Goal: Find specific page/section: Find specific page/section

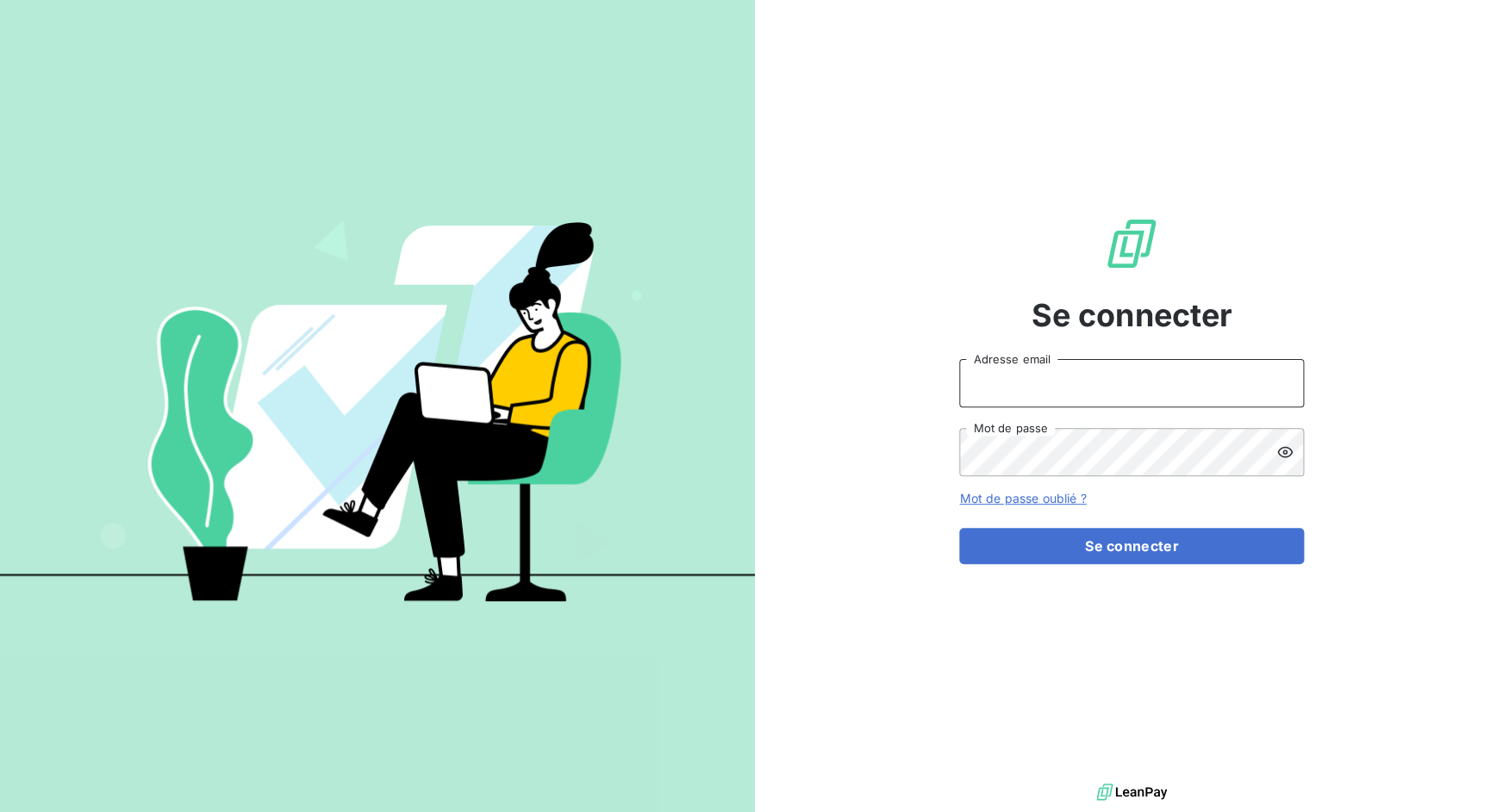
click at [1060, 389] on input "Adresse email" at bounding box center [1132, 383] width 345 height 48
drag, startPoint x: 1020, startPoint y: 384, endPoint x: 1080, endPoint y: 385, distance: 60.0
click at [1080, 385] on input "admin@3dcelo" at bounding box center [1132, 383] width 345 height 48
type input "admin@sonatelfixe"
click at [959, 528] on button "Se connecter" at bounding box center [1132, 546] width 345 height 36
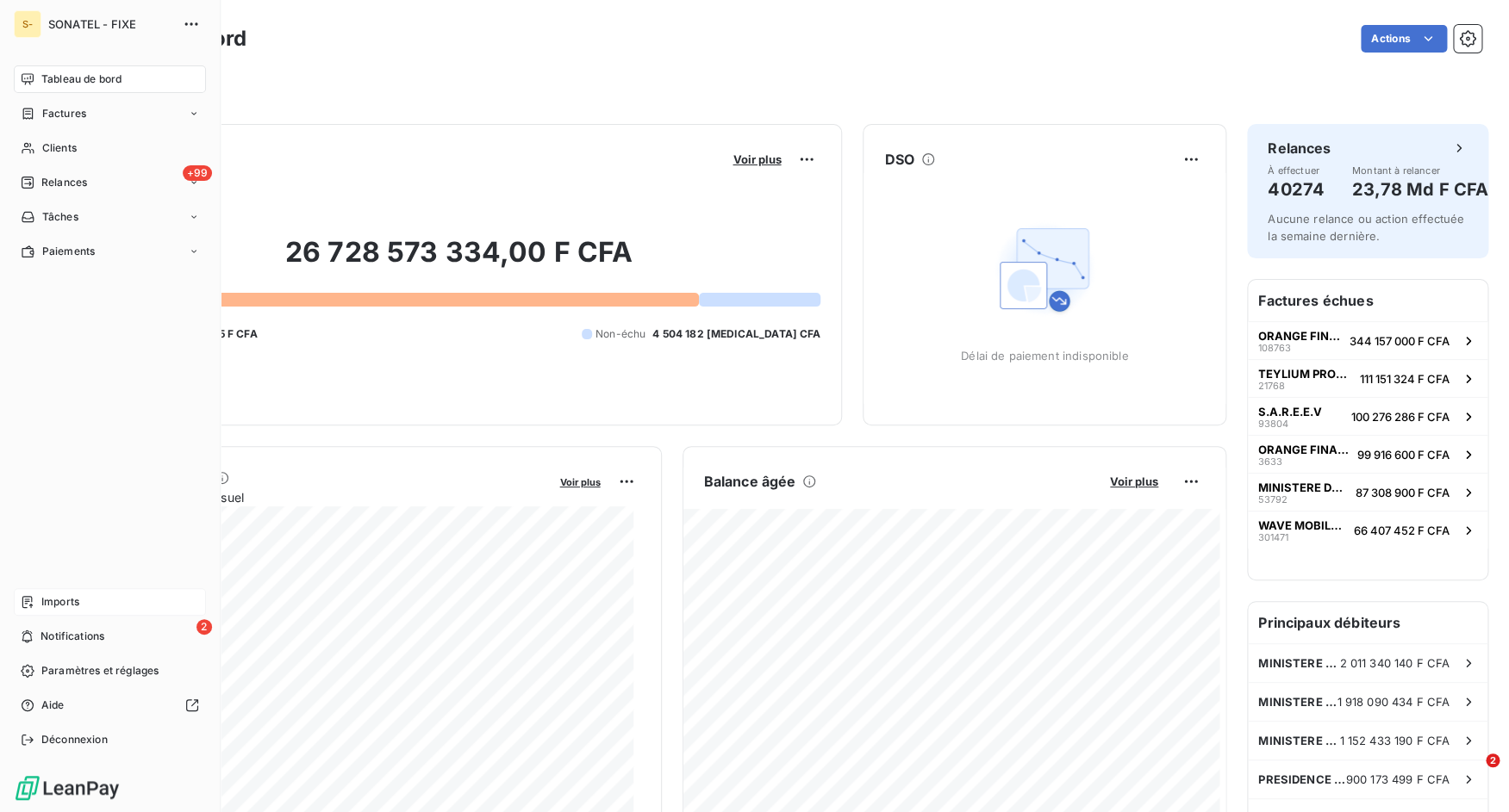
click at [32, 604] on icon at bounding box center [27, 602] width 11 height 12
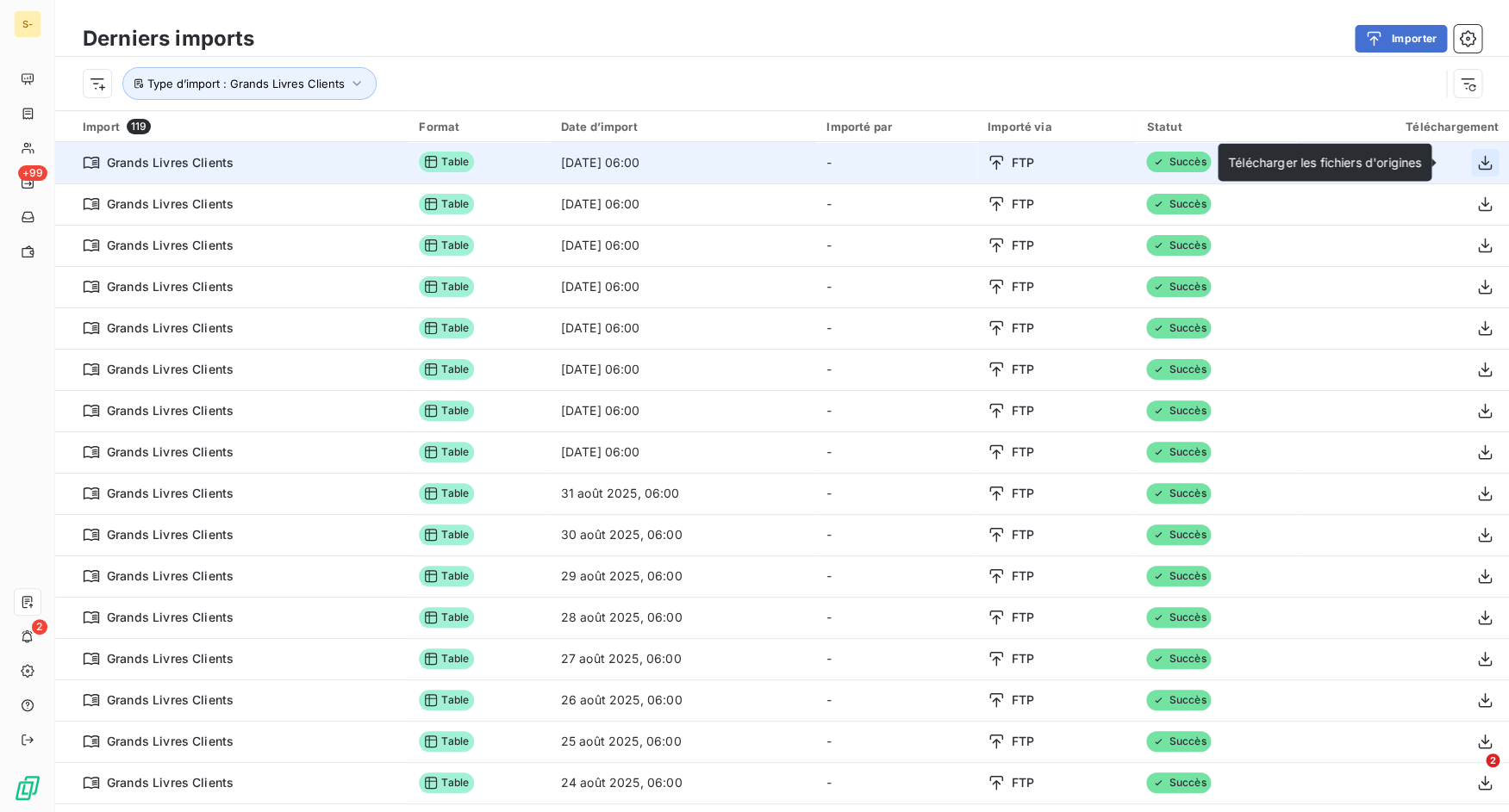
click at [1476, 162] on icon "button" at bounding box center [1485, 163] width 18 height 18
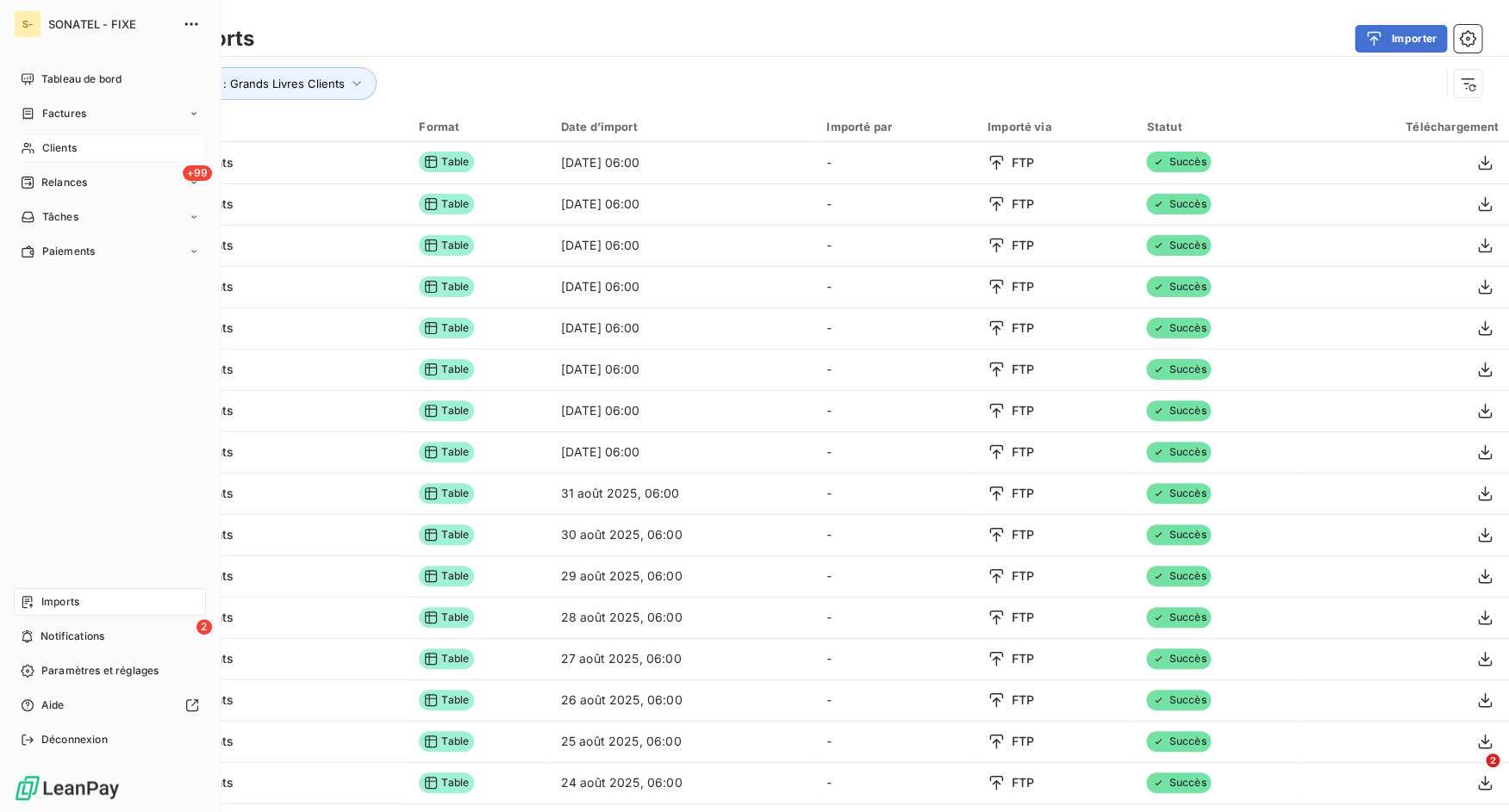
click at [91, 135] on div "Clients" at bounding box center [109, 148] width 192 height 27
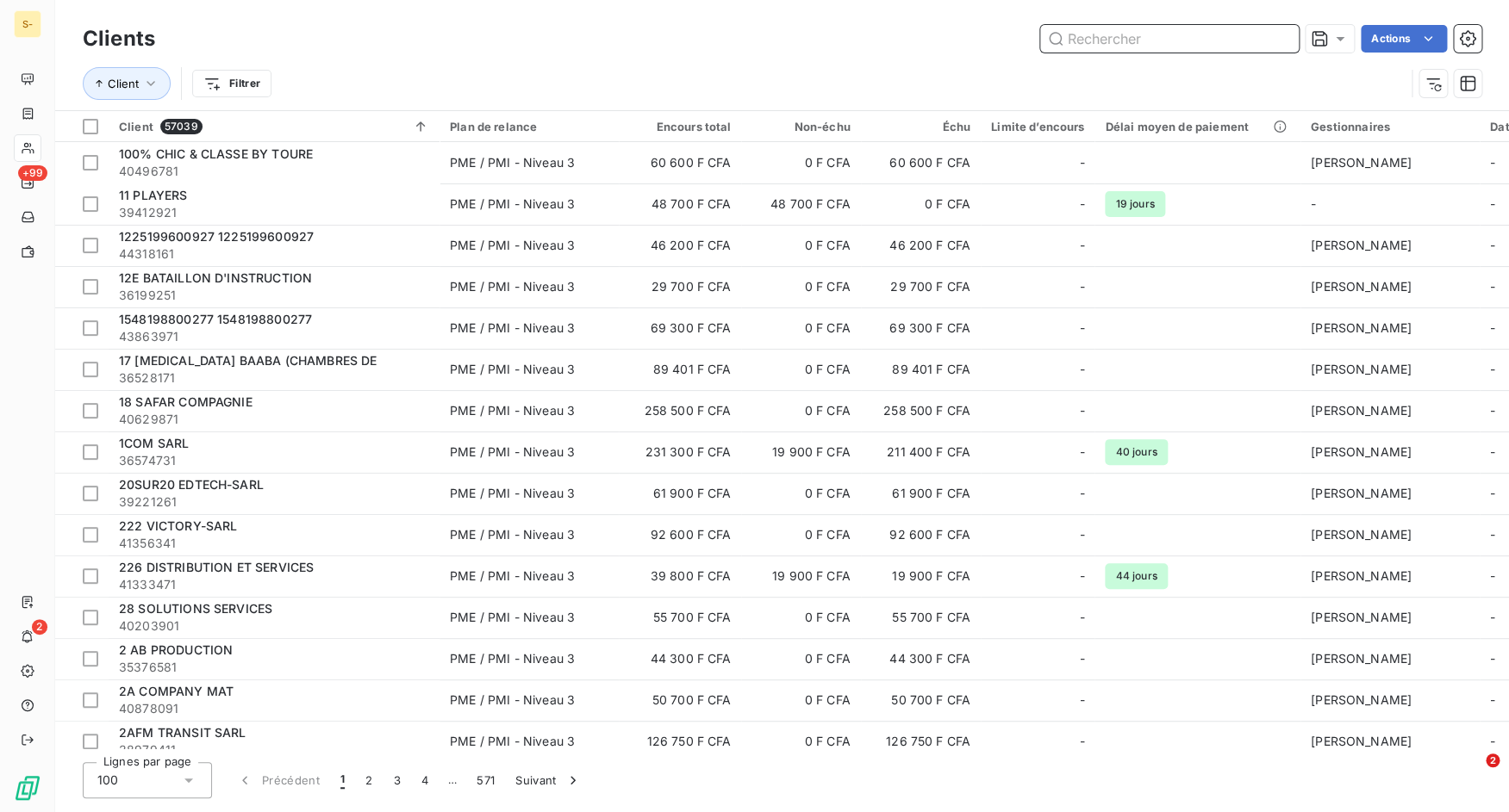
paste input "2831531"
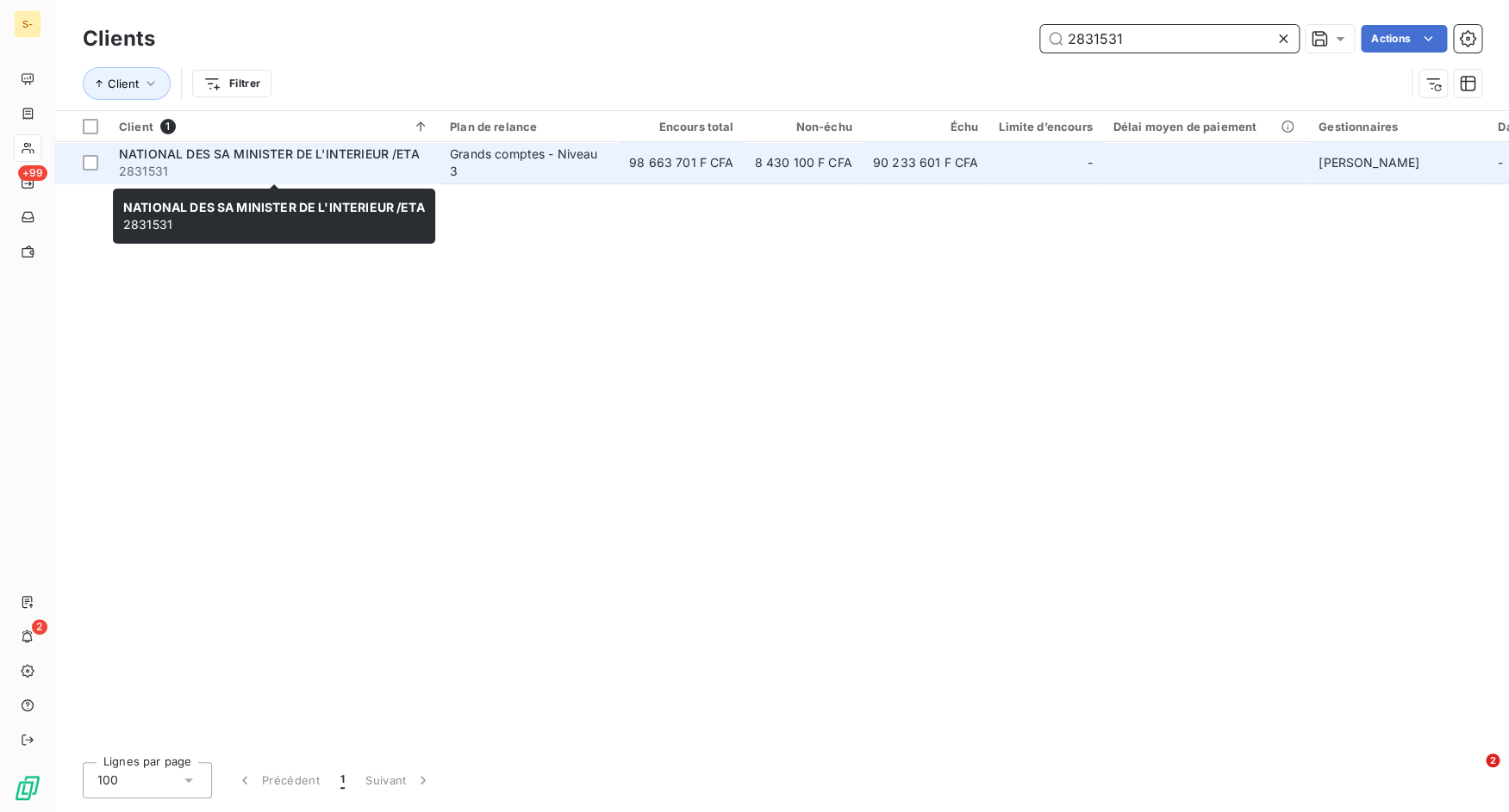
type input "2831531"
click at [255, 172] on span "2831531" at bounding box center [274, 172] width 310 height 18
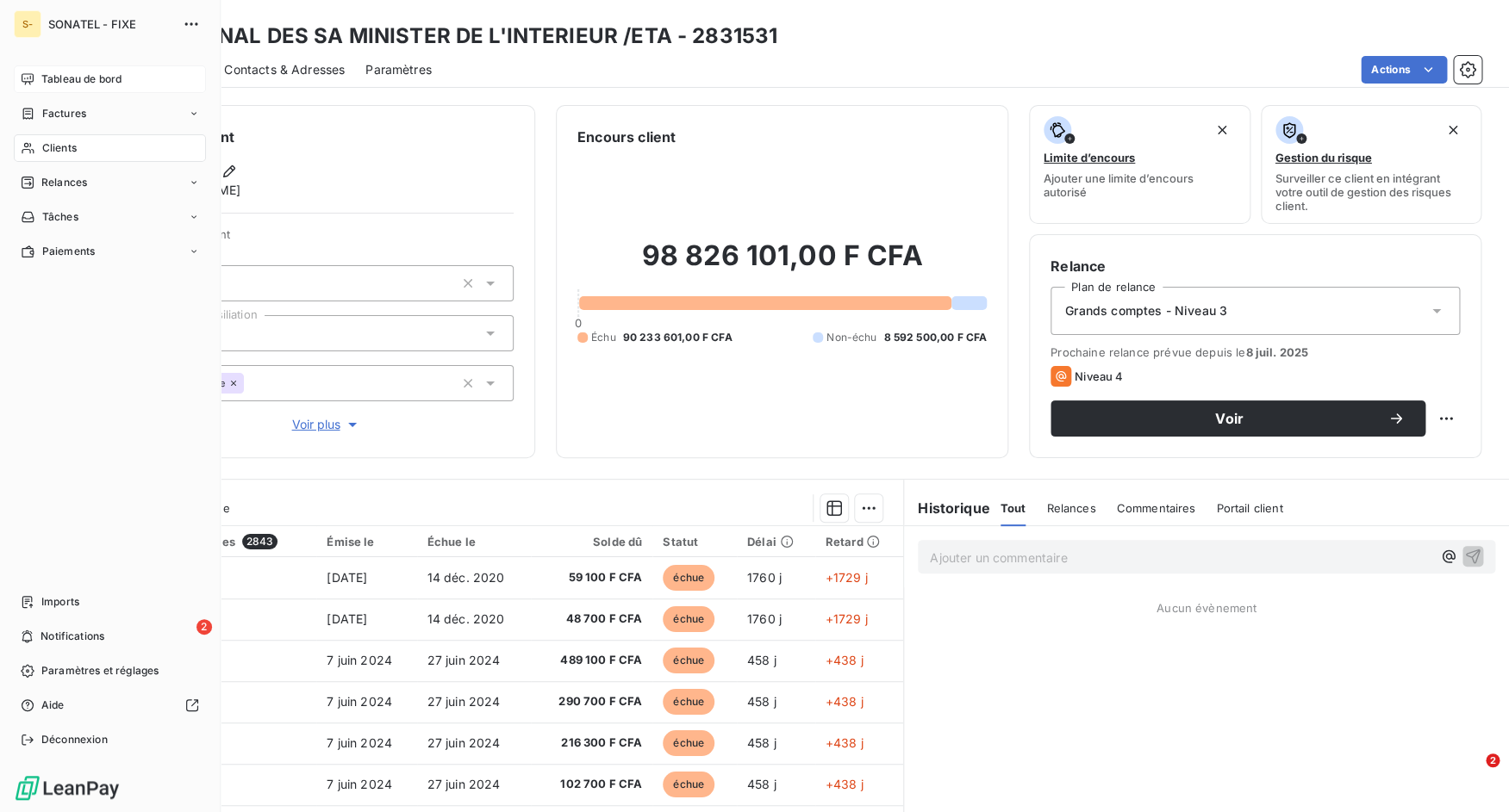
click at [34, 78] on icon at bounding box center [27, 79] width 14 height 14
